Goal: Task Accomplishment & Management: Manage account settings

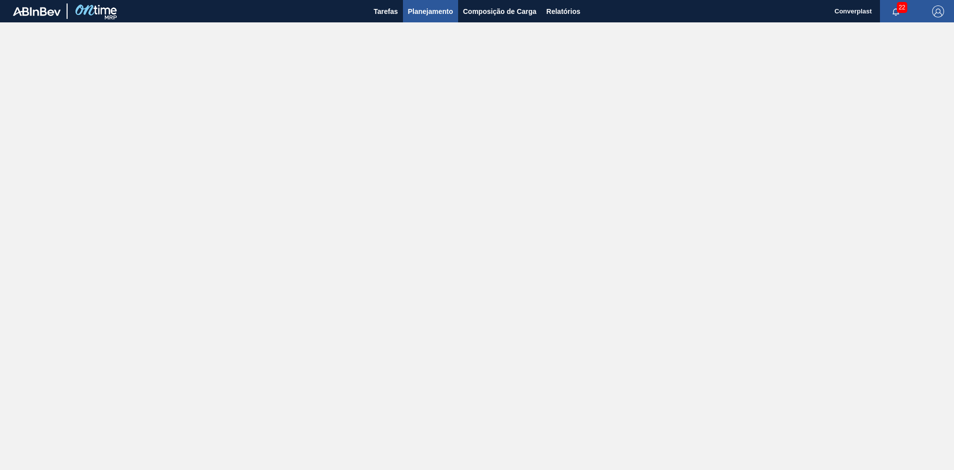
click at [429, 12] on span "Planejamento" at bounding box center [430, 11] width 45 height 12
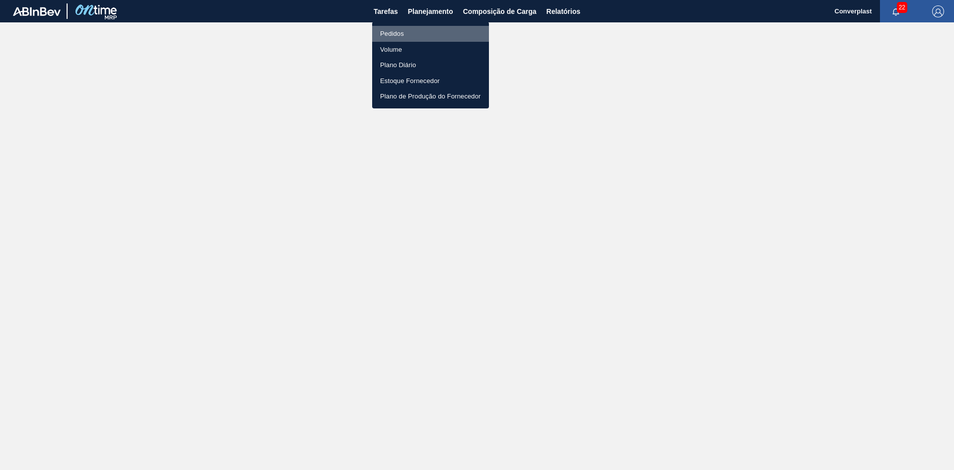
click at [418, 31] on li "Pedidos" at bounding box center [430, 34] width 117 height 16
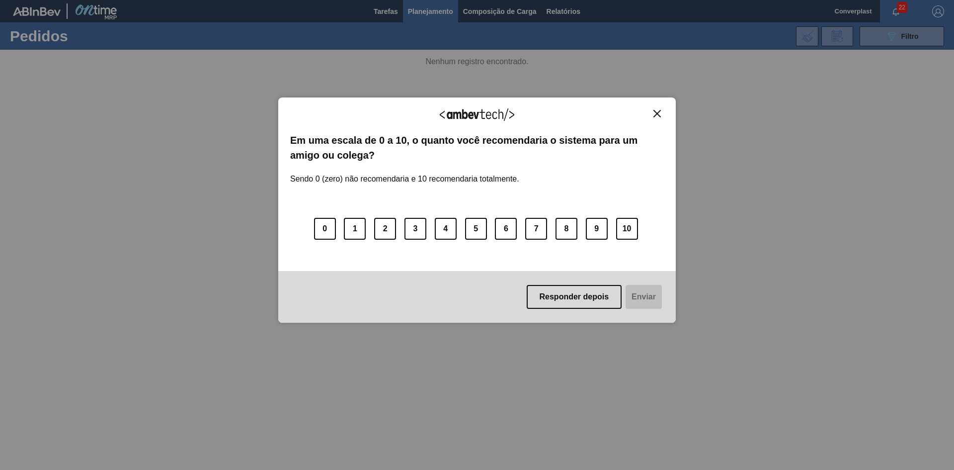
click at [914, 39] on div "Agradecemos seu feedback! Em uma escala de 0 a 10, o quanto você recomendaria o…" at bounding box center [477, 235] width 954 height 470
click at [660, 117] on div "Agradecemos seu feedback!" at bounding box center [477, 120] width 374 height 23
click at [657, 115] on img "Close" at bounding box center [656, 113] width 7 height 7
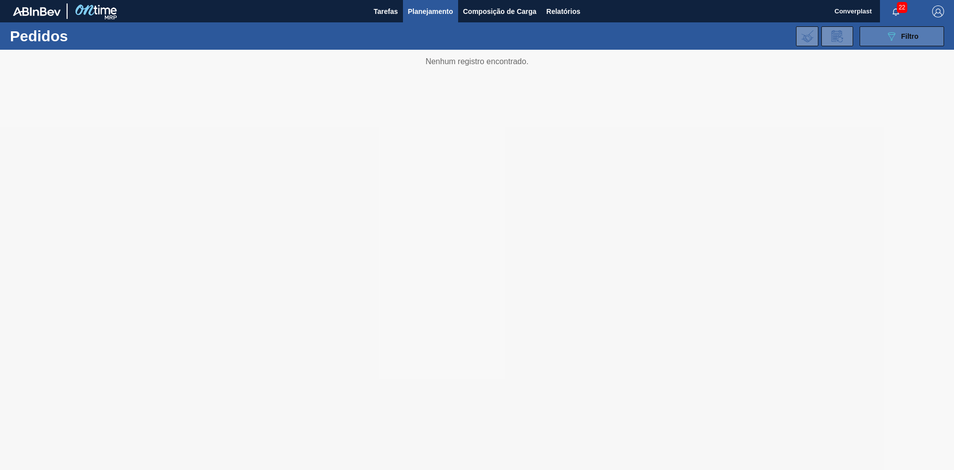
click at [884, 44] on button "089F7B8B-B2A5-4AFE-B5C0-19BA573D28AC Filtro" at bounding box center [902, 36] width 84 height 20
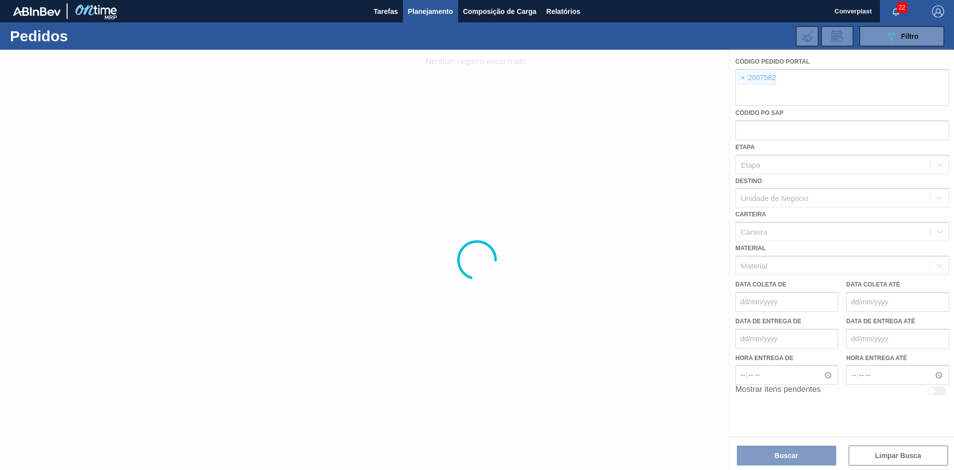
click at [743, 78] on div at bounding box center [477, 260] width 954 height 420
click at [740, 79] on div at bounding box center [477, 260] width 954 height 420
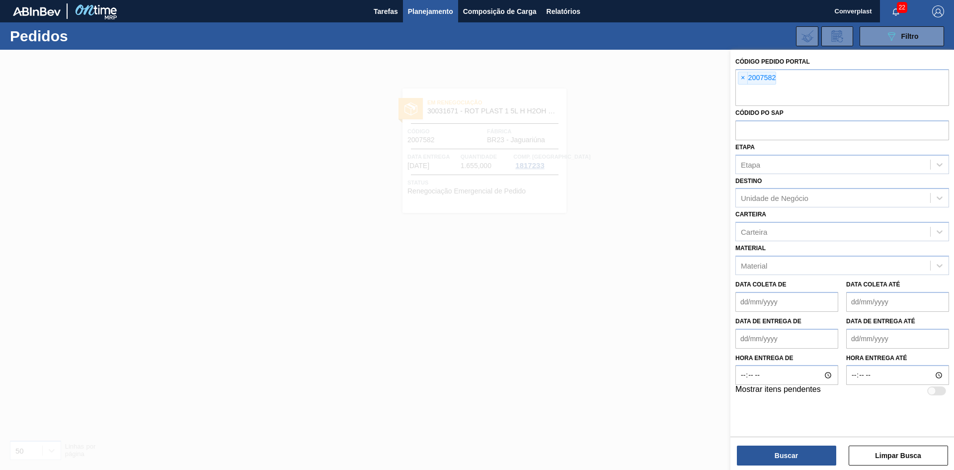
click at [740, 79] on span "×" at bounding box center [742, 78] width 9 height 12
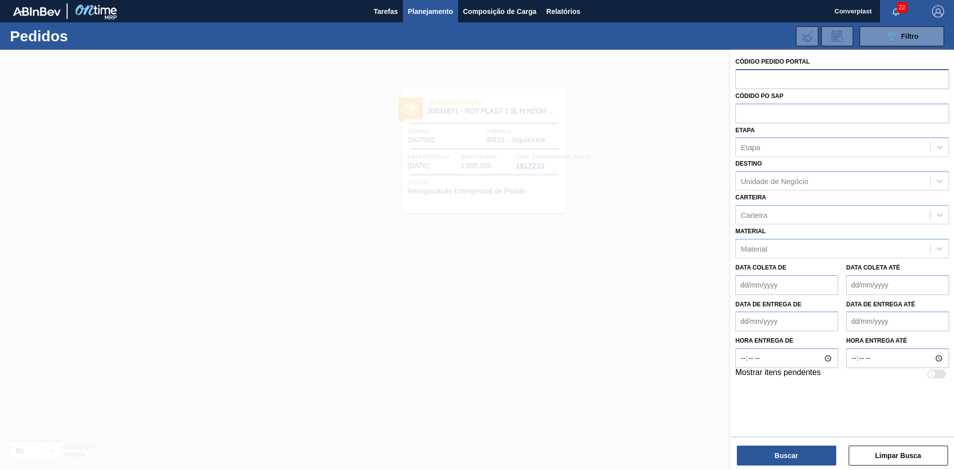
paste input "2018042"
type input "2018042"
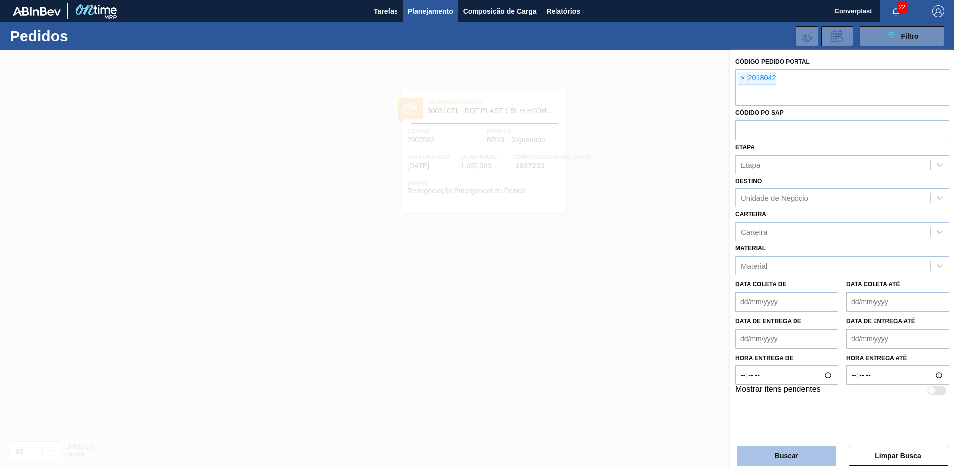
click at [804, 459] on button "Buscar" at bounding box center [786, 455] width 99 height 20
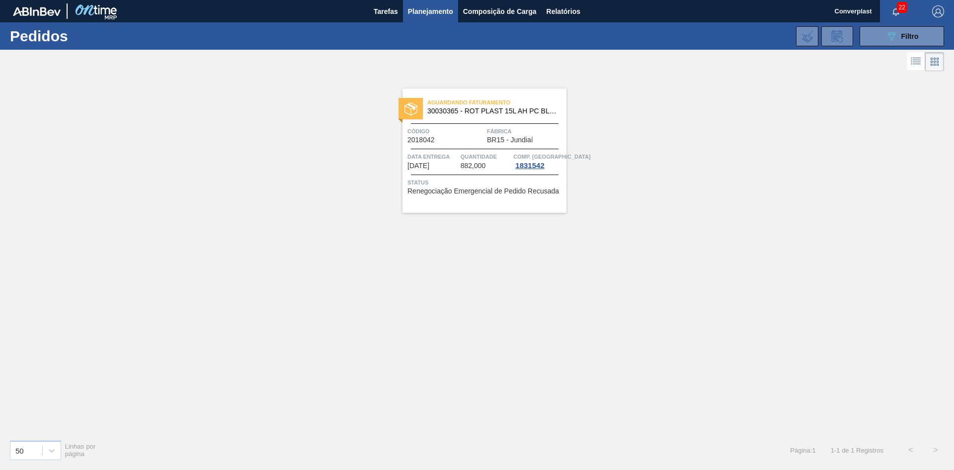
click at [508, 116] on div "Aguardando Faturamento 30030365 - ROT PLAST 15L AH PC BLACK NIV24" at bounding box center [484, 107] width 164 height 22
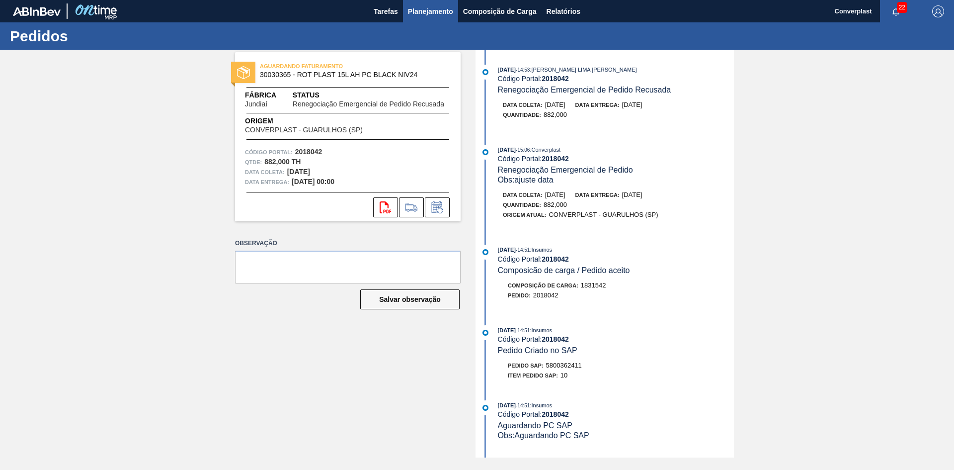
click at [438, 12] on span "Planejamento" at bounding box center [430, 11] width 45 height 12
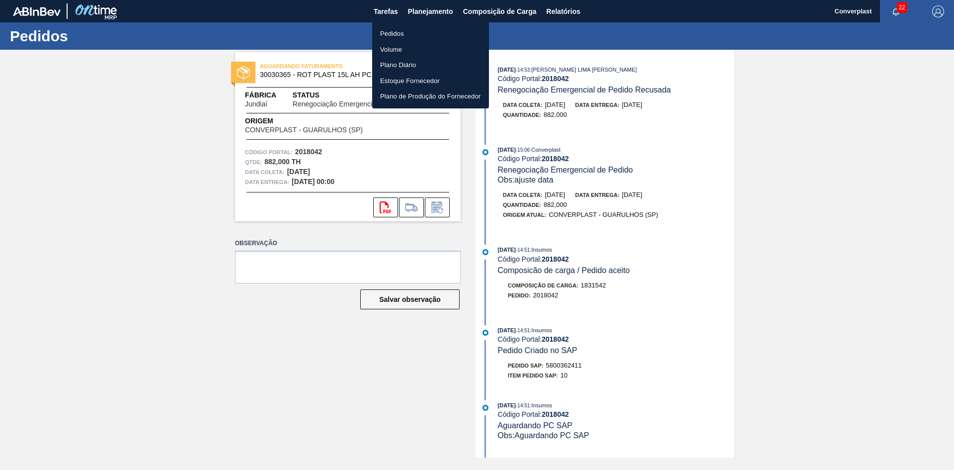
click at [434, 36] on li "Pedidos" at bounding box center [430, 34] width 117 height 16
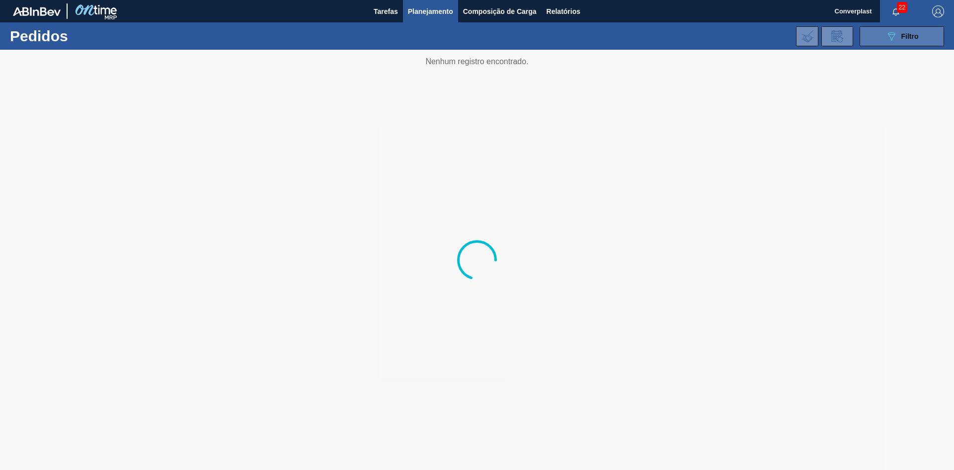
click at [921, 41] on button "089F7B8B-B2A5-4AFE-B5C0-19BA573D28AC Filtro" at bounding box center [902, 36] width 84 height 20
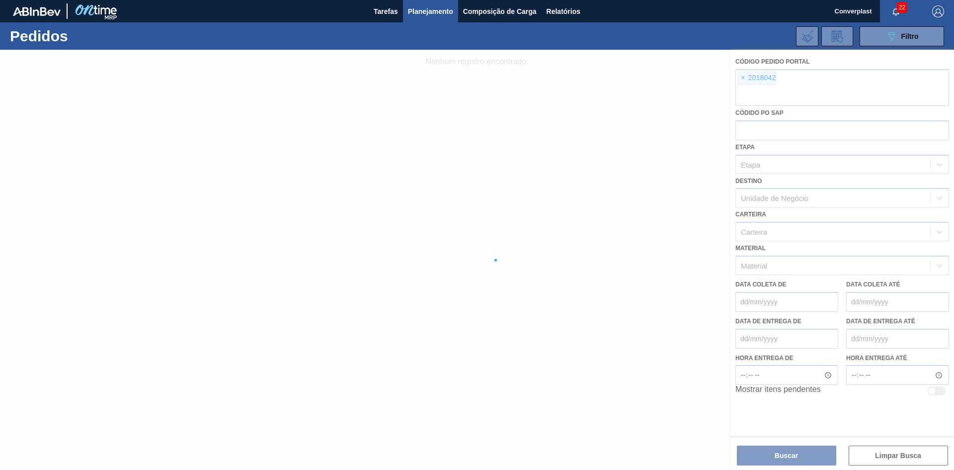
click at [743, 76] on div at bounding box center [477, 260] width 954 height 420
click at [741, 78] on div at bounding box center [477, 260] width 954 height 420
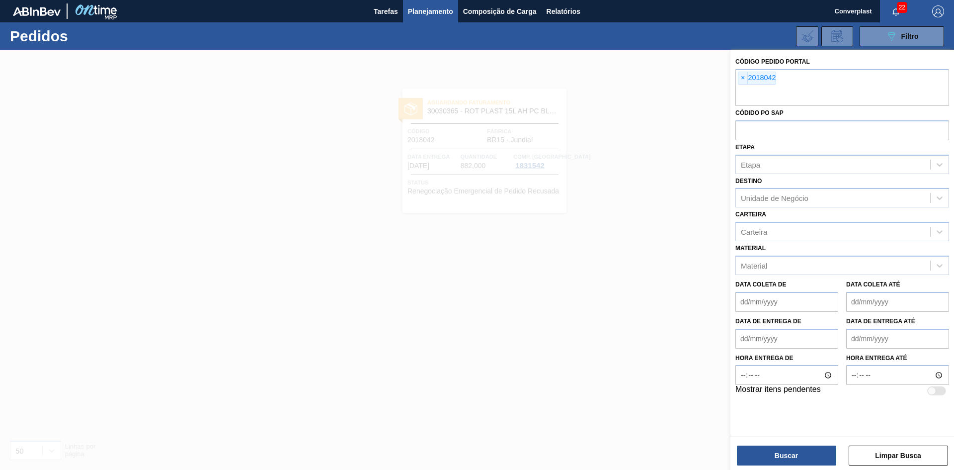
click at [741, 78] on span "×" at bounding box center [742, 78] width 9 height 12
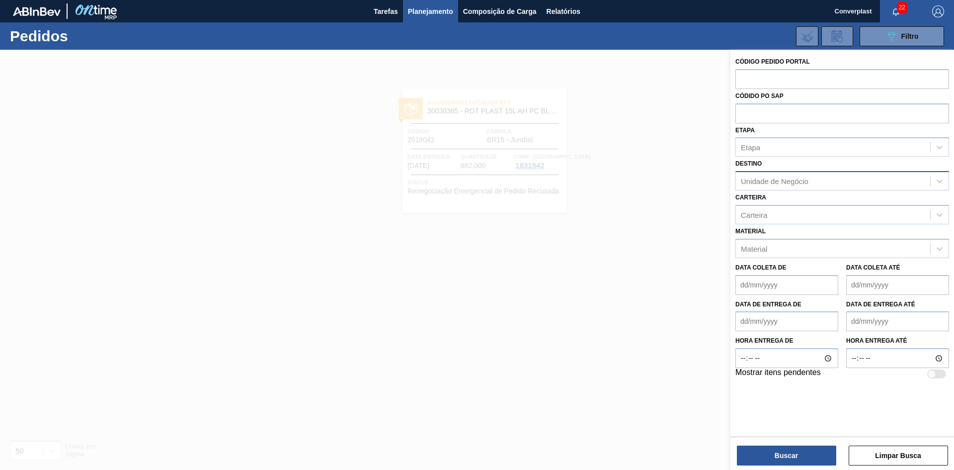
paste input "2003146"
type input "2003146"
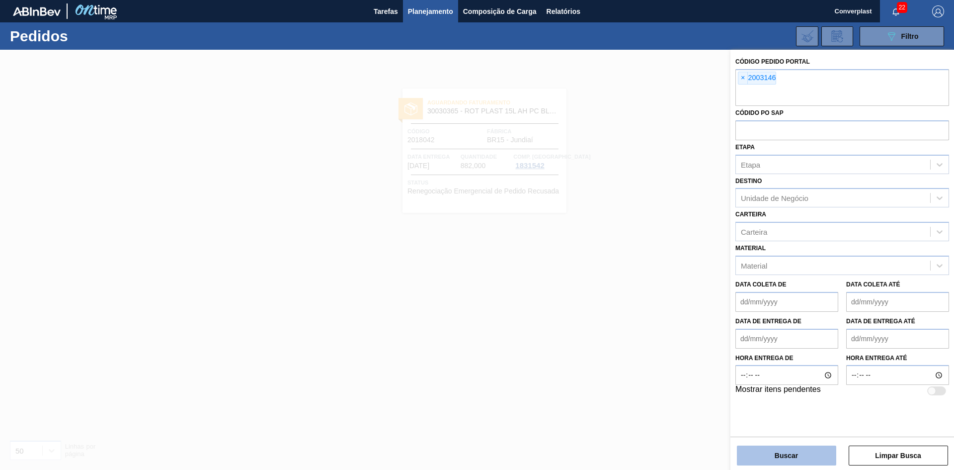
click at [768, 449] on button "Buscar" at bounding box center [786, 455] width 99 height 20
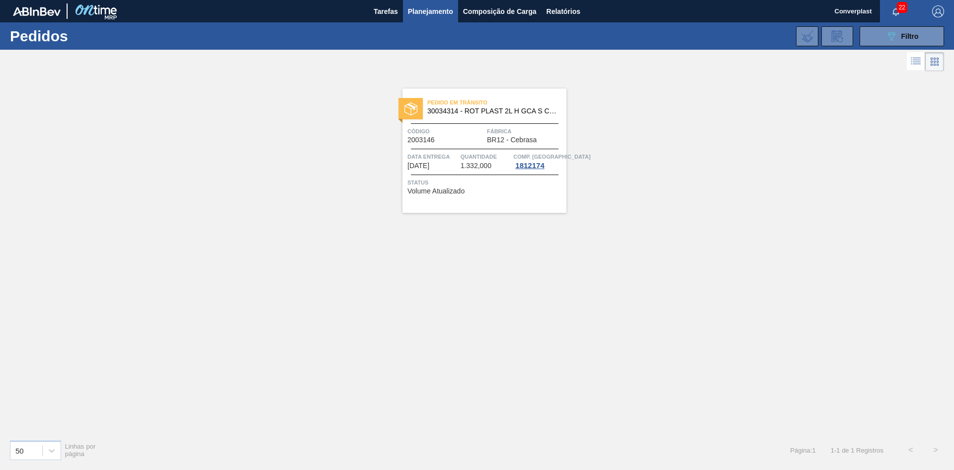
click at [450, 169] on div "Data entrega [DATE]" at bounding box center [432, 161] width 51 height 18
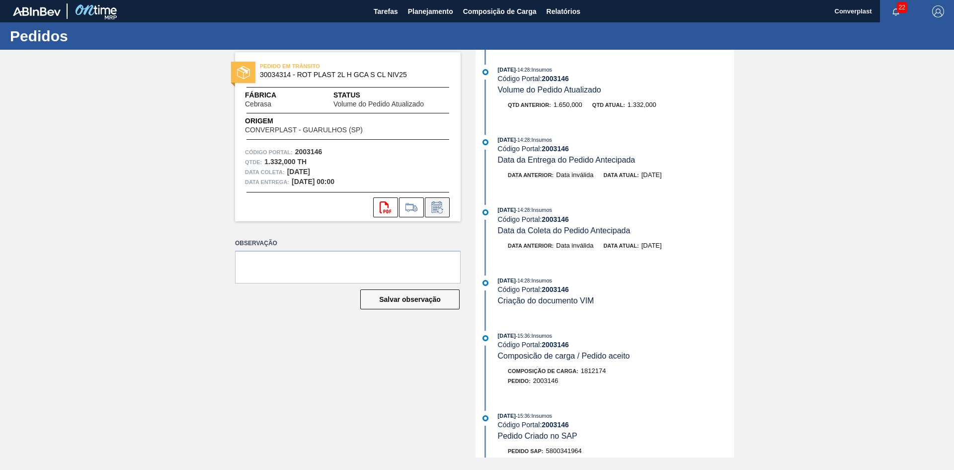
click at [431, 206] on icon at bounding box center [437, 207] width 16 height 12
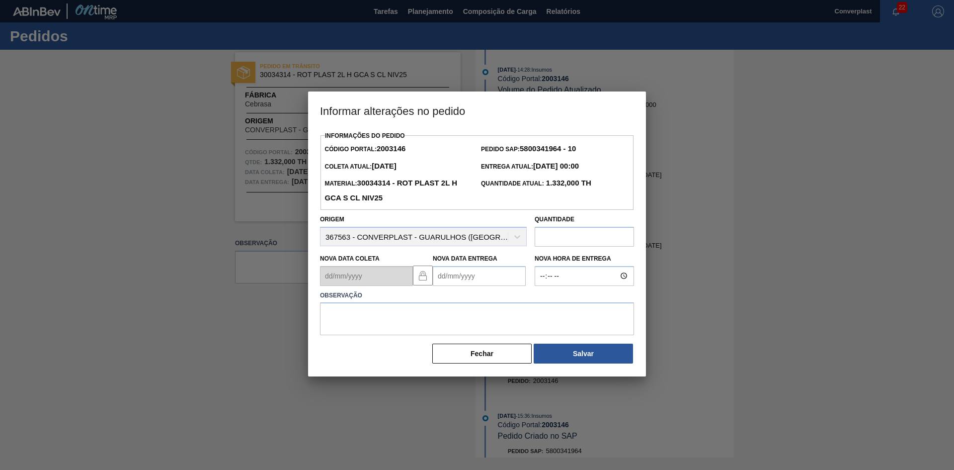
click at [456, 280] on Entrega2003146 "Nova Data Entrega" at bounding box center [479, 276] width 93 height 20
click at [527, 351] on div "12" at bounding box center [524, 347] width 13 height 13
type Entrega2003146 "[DATE]"
click at [479, 335] on textarea at bounding box center [477, 318] width 314 height 33
type textarea "ajuste data"
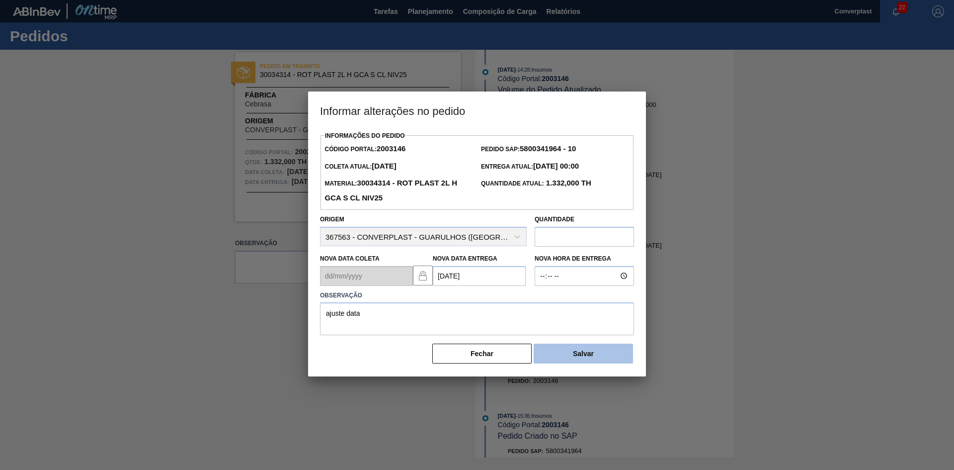
click at [579, 357] on button "Salvar" at bounding box center [583, 353] width 99 height 20
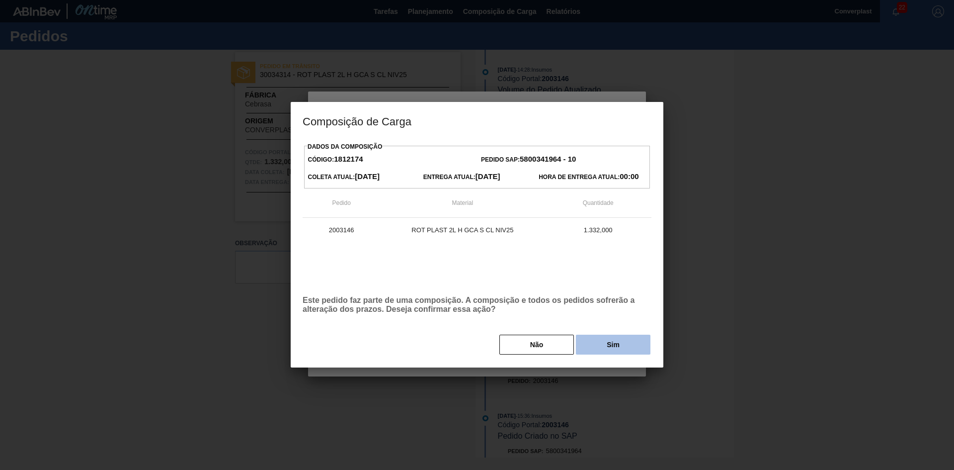
click at [601, 351] on button "Sim" at bounding box center [613, 344] width 75 height 20
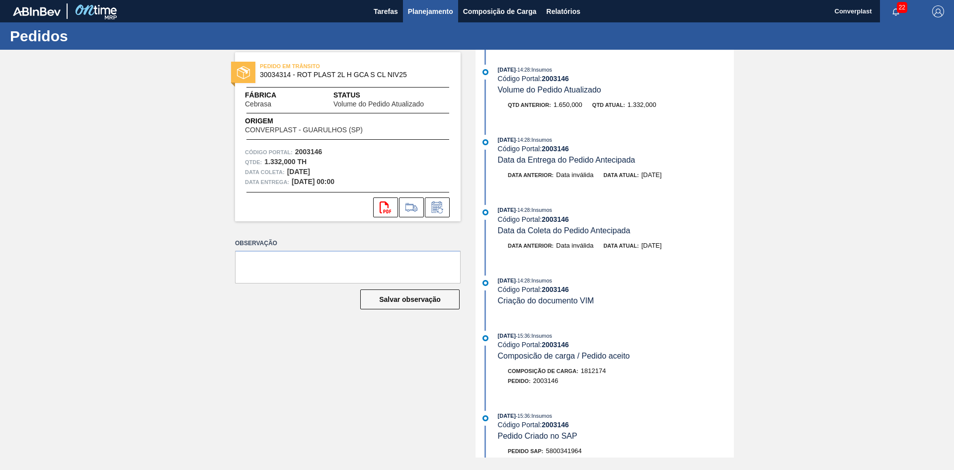
click at [418, 18] on button "Planejamento" at bounding box center [430, 11] width 55 height 22
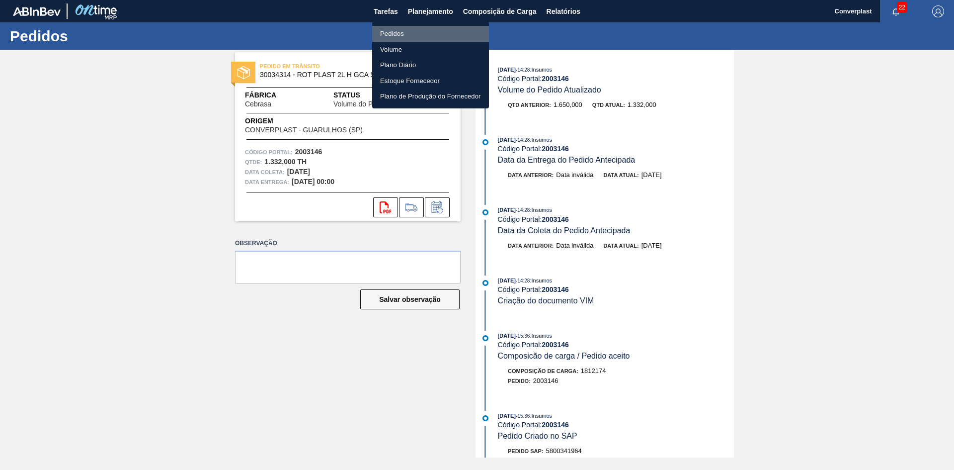
click at [403, 36] on li "Pedidos" at bounding box center [430, 34] width 117 height 16
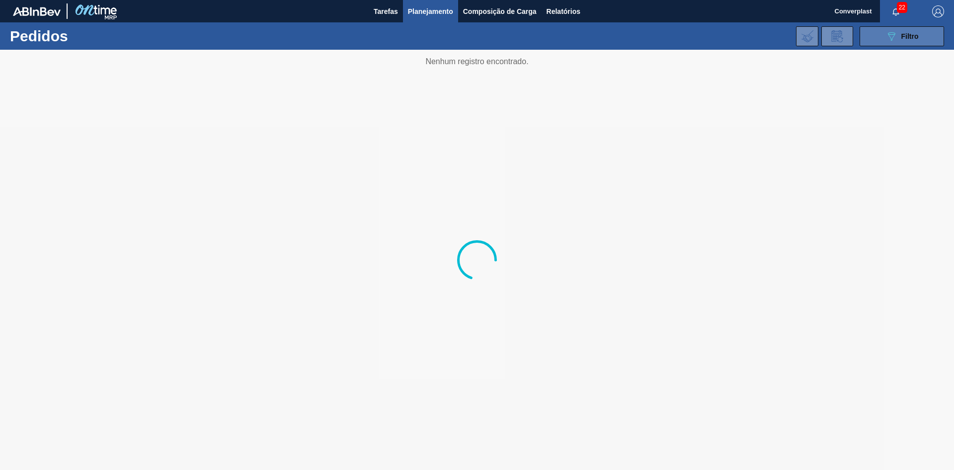
click at [888, 42] on icon "089F7B8B-B2A5-4AFE-B5C0-19BA573D28AC" at bounding box center [891, 36] width 12 height 12
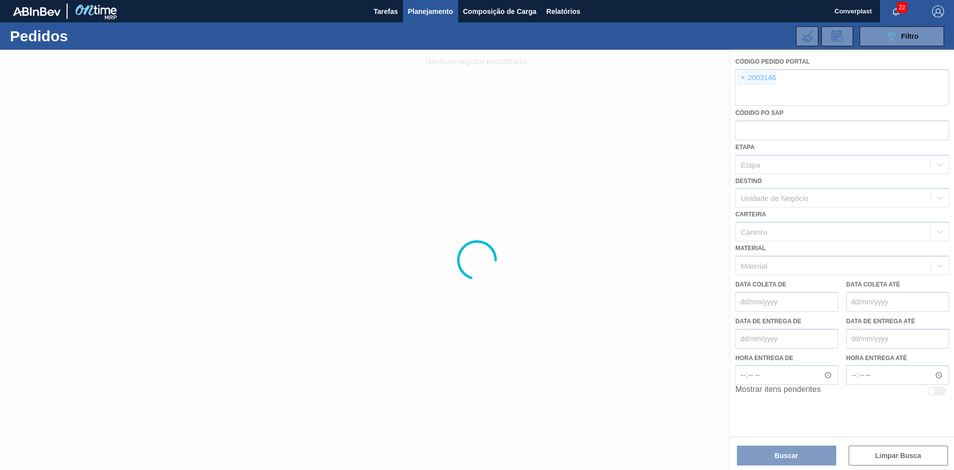
click at [750, 84] on div at bounding box center [477, 260] width 954 height 420
click at [740, 80] on div at bounding box center [477, 260] width 954 height 420
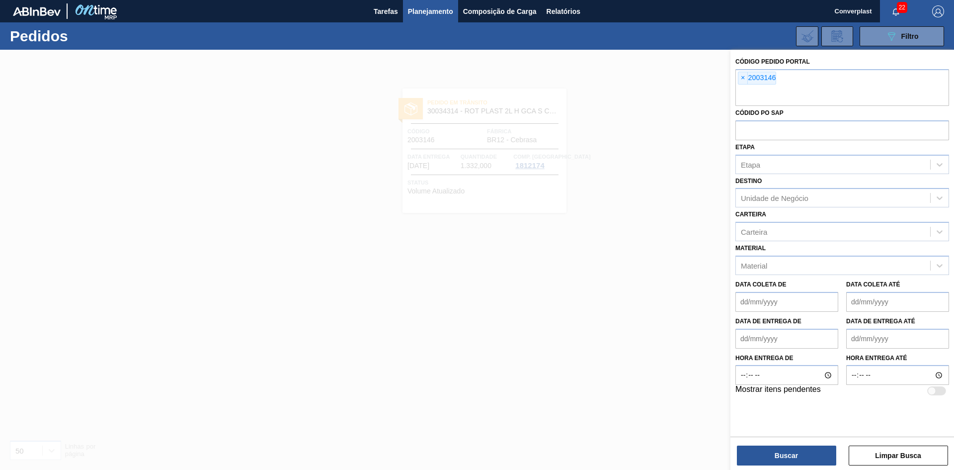
click at [742, 79] on span "×" at bounding box center [742, 78] width 9 height 12
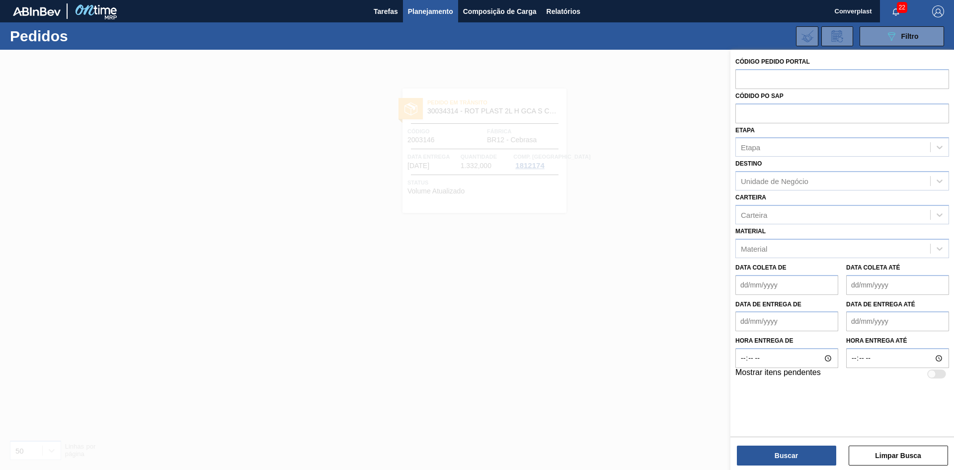
paste input "2003159"
type input "2003159"
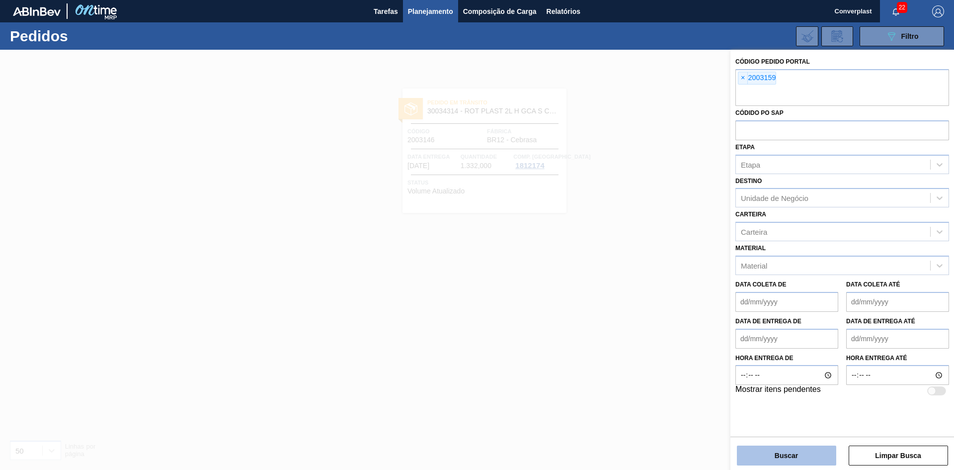
click at [762, 450] on button "Buscar" at bounding box center [786, 455] width 99 height 20
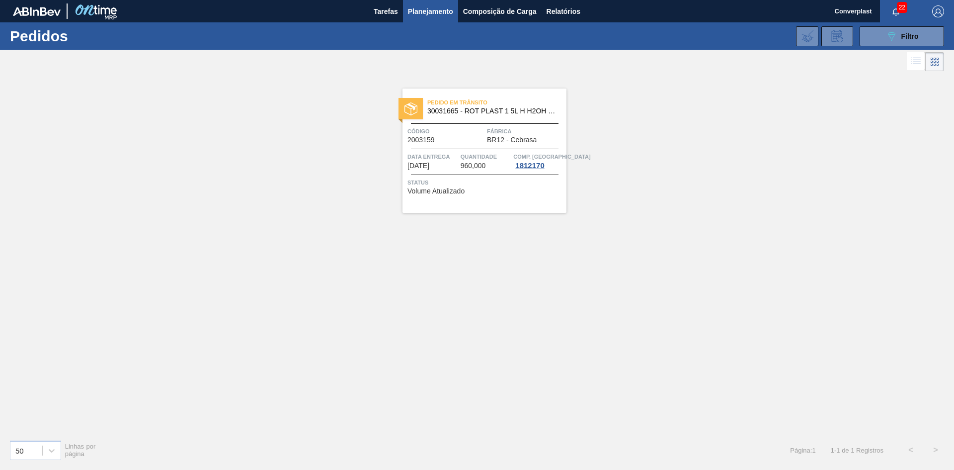
click at [444, 197] on div "Pedido [PERSON_NAME] 30031665 - ROT PLAST 1 5L H H2OH LIMAO IN211 Código 200315…" at bounding box center [484, 150] width 164 height 124
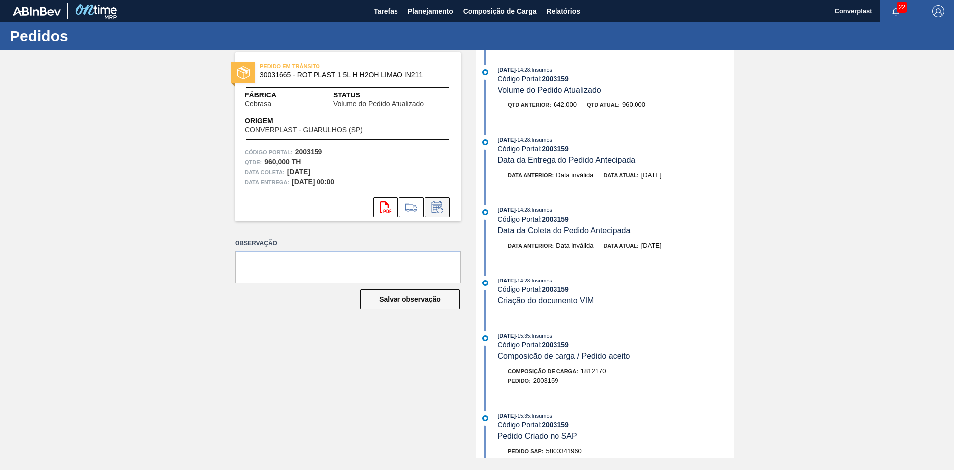
click at [439, 213] on icon at bounding box center [439, 210] width 5 height 5
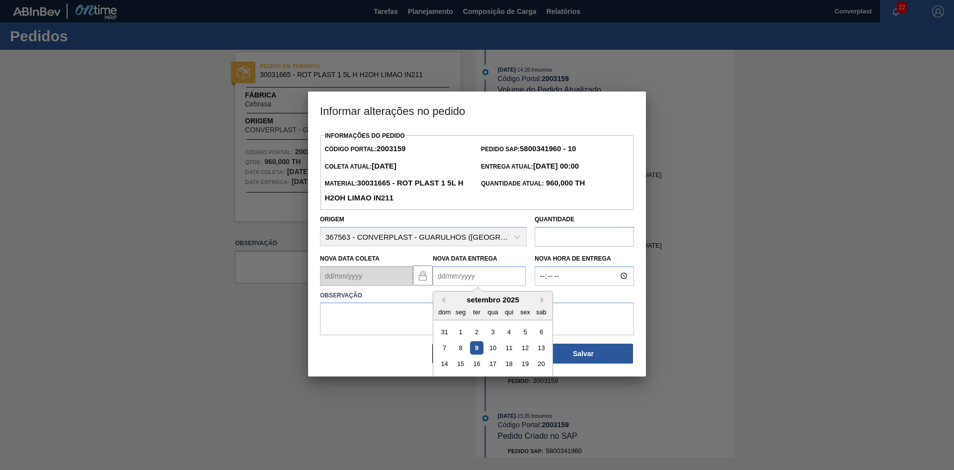
click at [454, 284] on Entrega2003159 "Nova Data Entrega" at bounding box center [479, 276] width 93 height 20
click at [523, 350] on div "12" at bounding box center [524, 347] width 13 height 13
type Entrega2003159 "[DATE]"
click at [417, 333] on textarea at bounding box center [477, 318] width 314 height 33
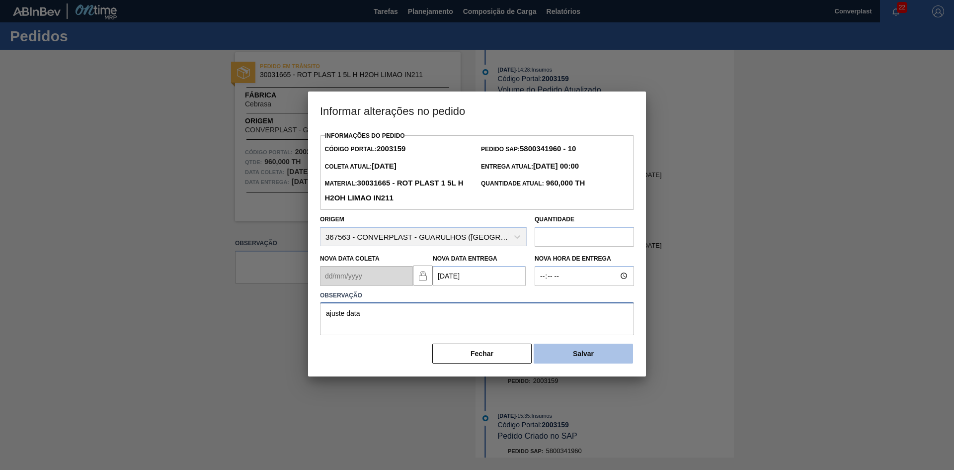
type textarea "ajuste data"
click at [625, 357] on button "Salvar" at bounding box center [583, 353] width 99 height 20
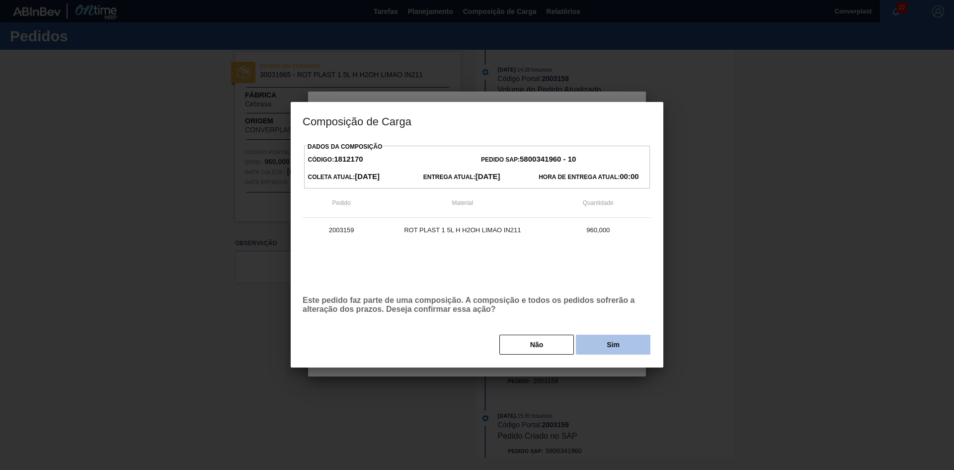
click at [615, 350] on button "Sim" at bounding box center [613, 344] width 75 height 20
